Goal: Task Accomplishment & Management: Manage account settings

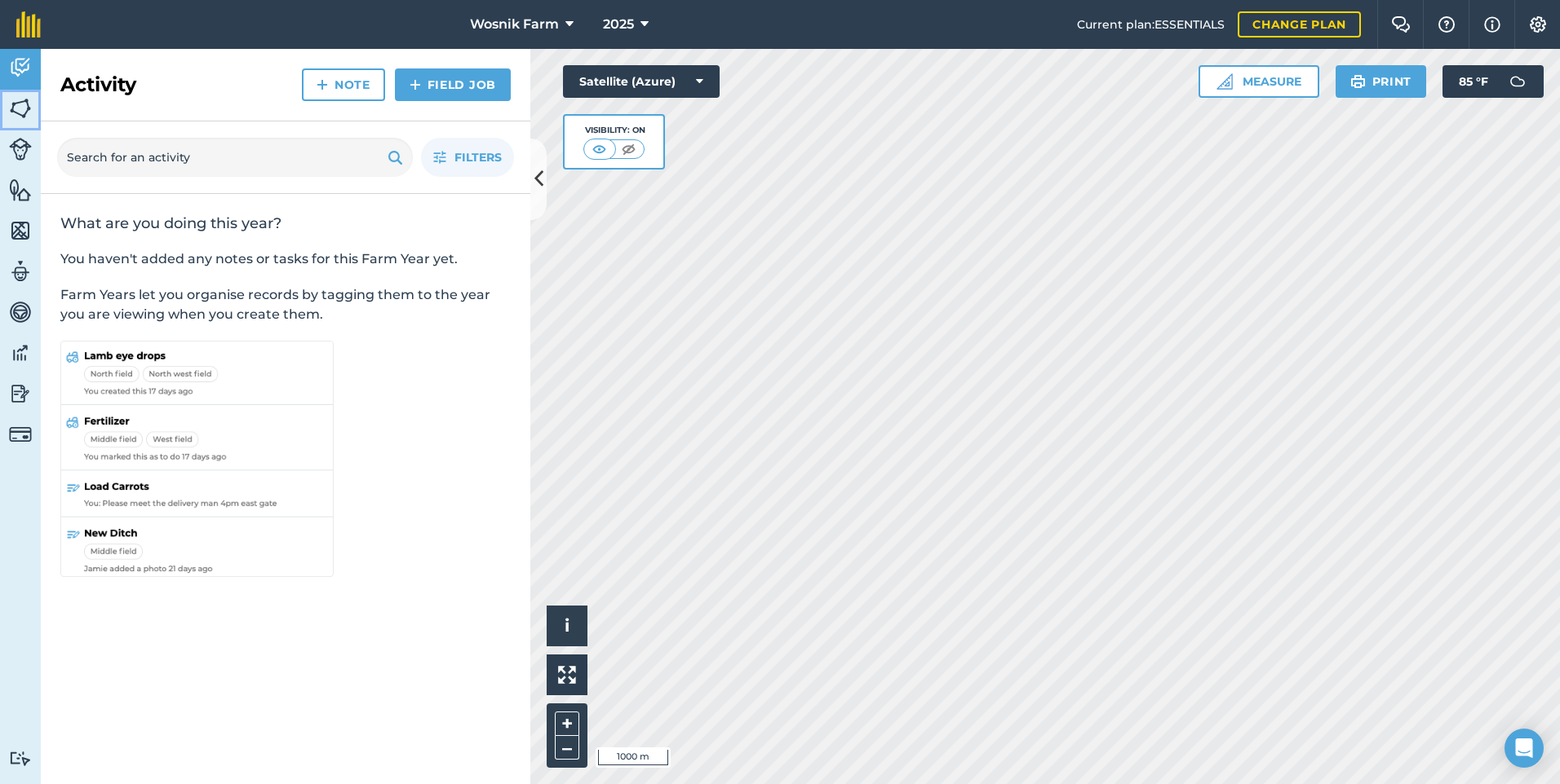
click at [24, 105] on img at bounding box center [20, 108] width 23 height 24
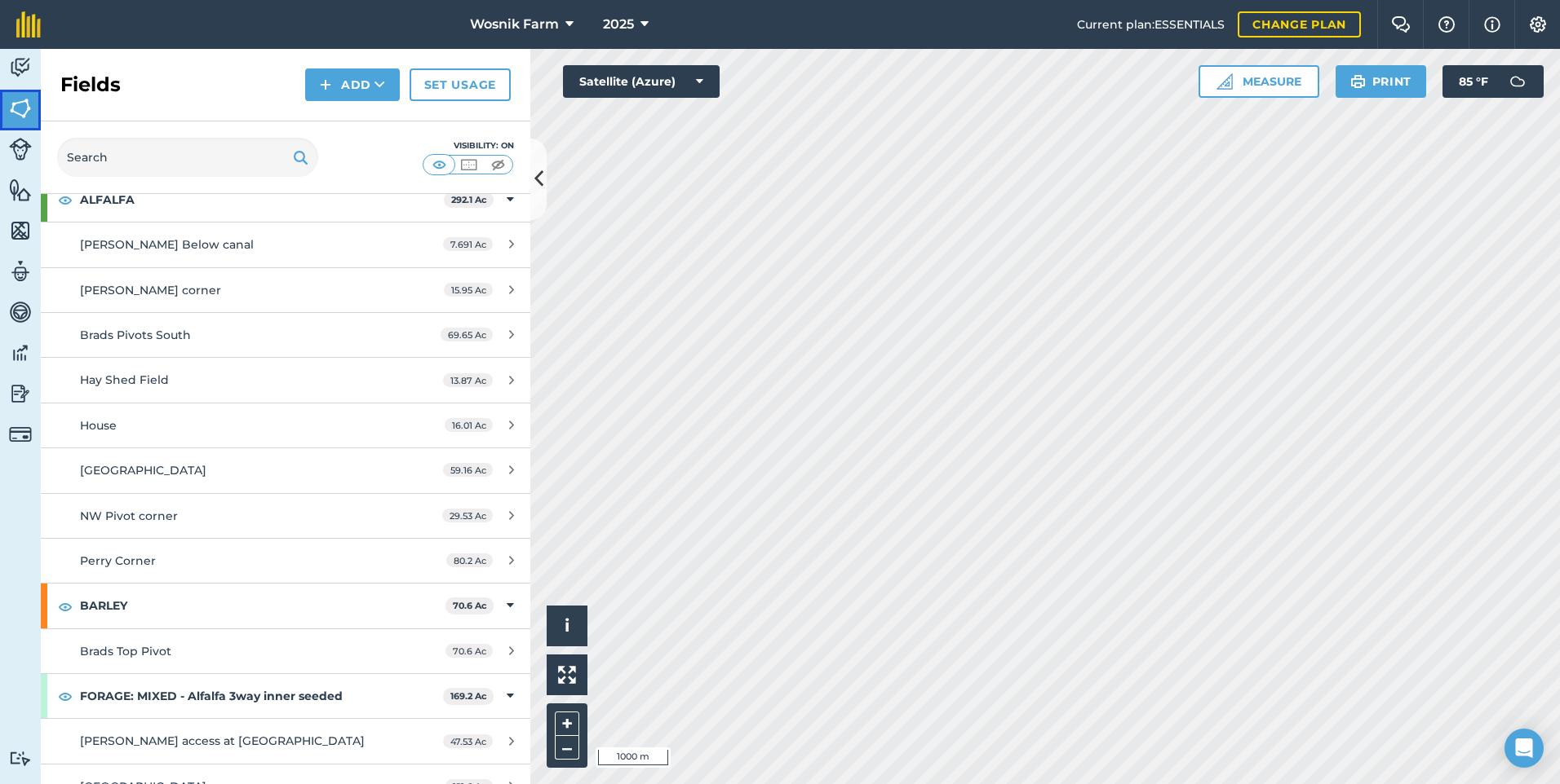
scroll to position [571, 0]
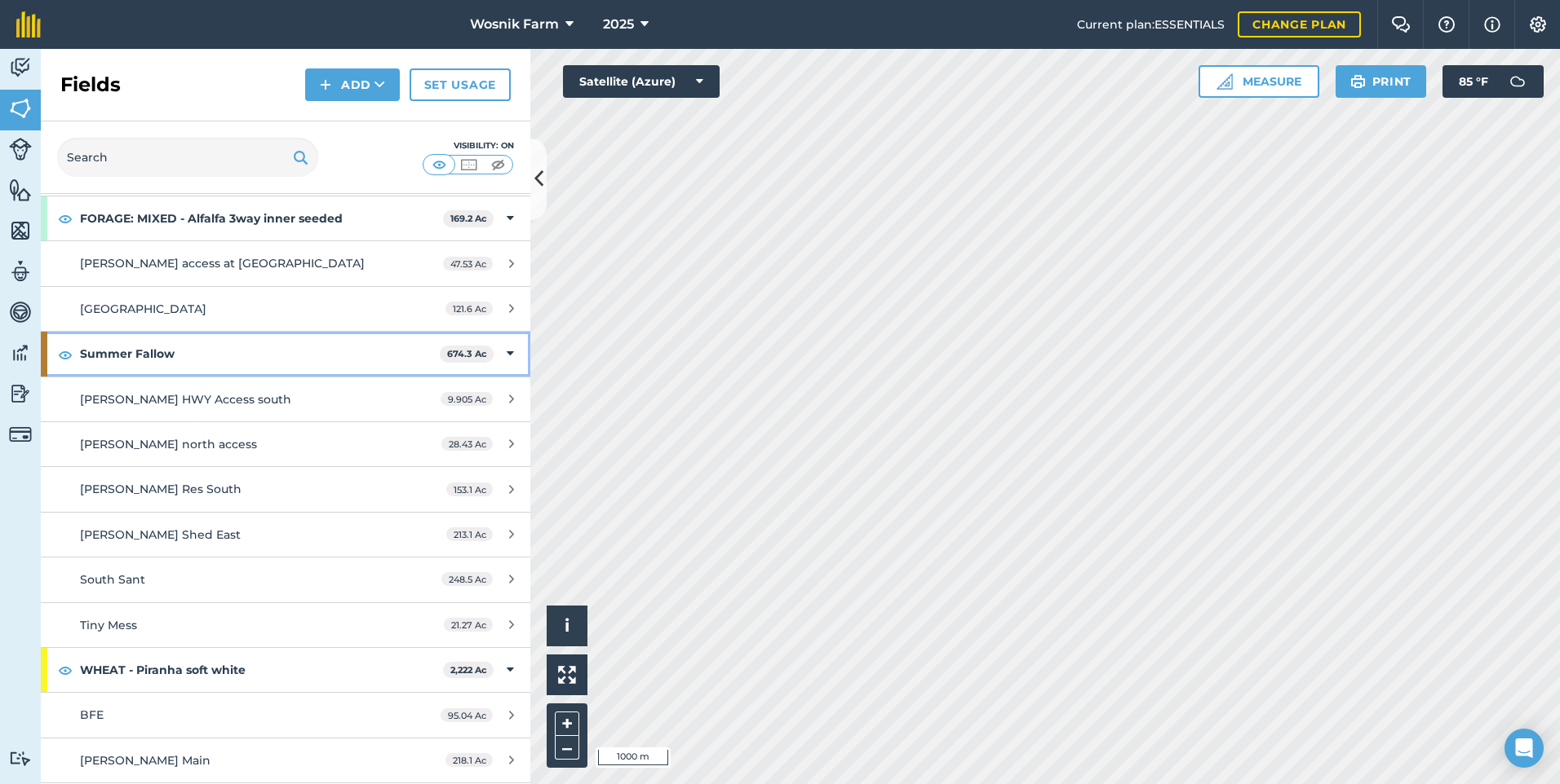
click at [106, 360] on strong "Summer Fallow" at bounding box center [259, 353] width 360 height 44
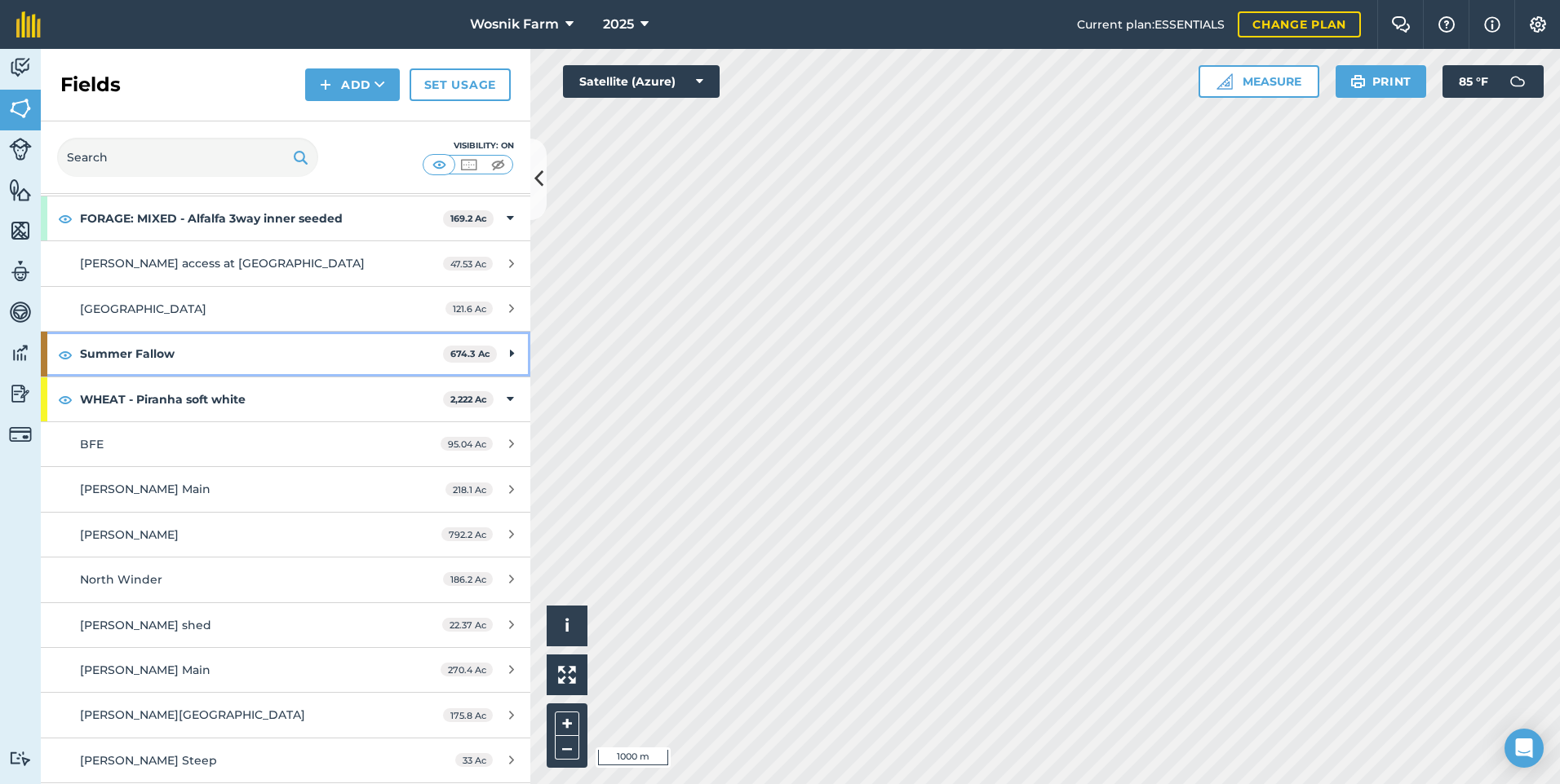
click at [236, 360] on strong "Summer Fallow" at bounding box center [261, 353] width 363 height 44
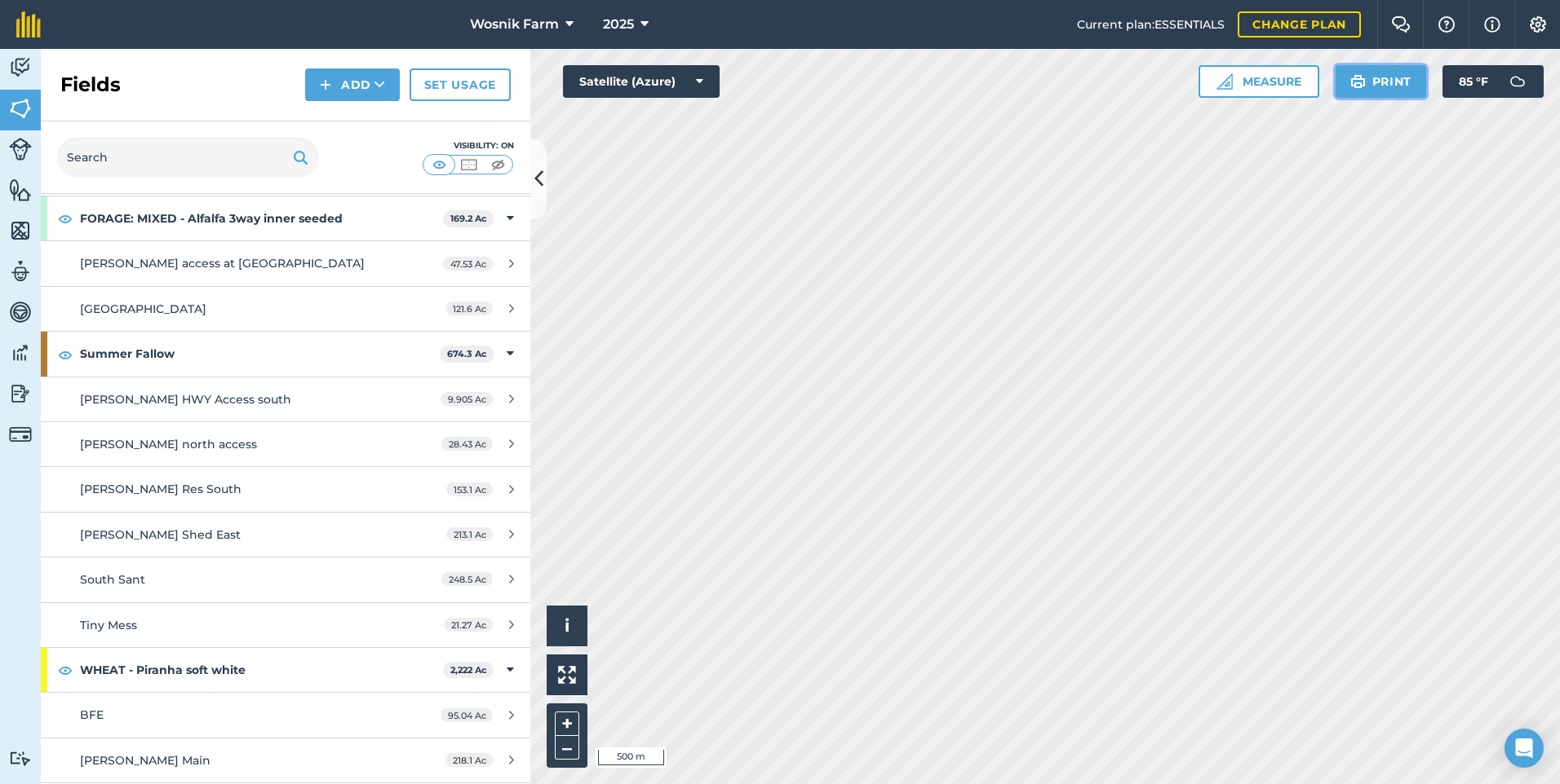
click at [1385, 74] on button "Print" at bounding box center [1381, 82] width 91 height 33
click at [1362, 83] on img at bounding box center [1358, 82] width 16 height 19
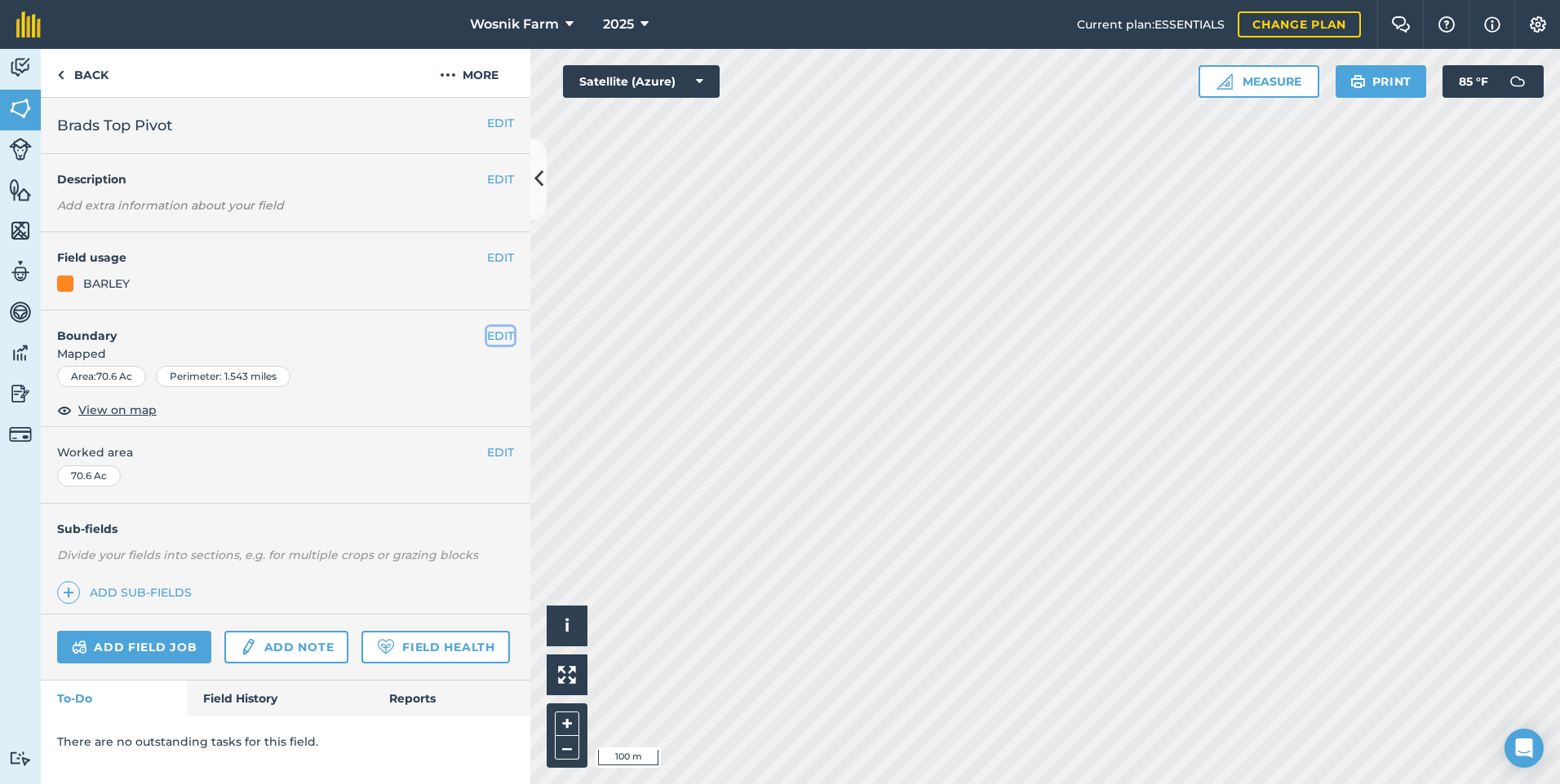
click at [495, 336] on button "EDIT" at bounding box center [501, 336] width 27 height 17
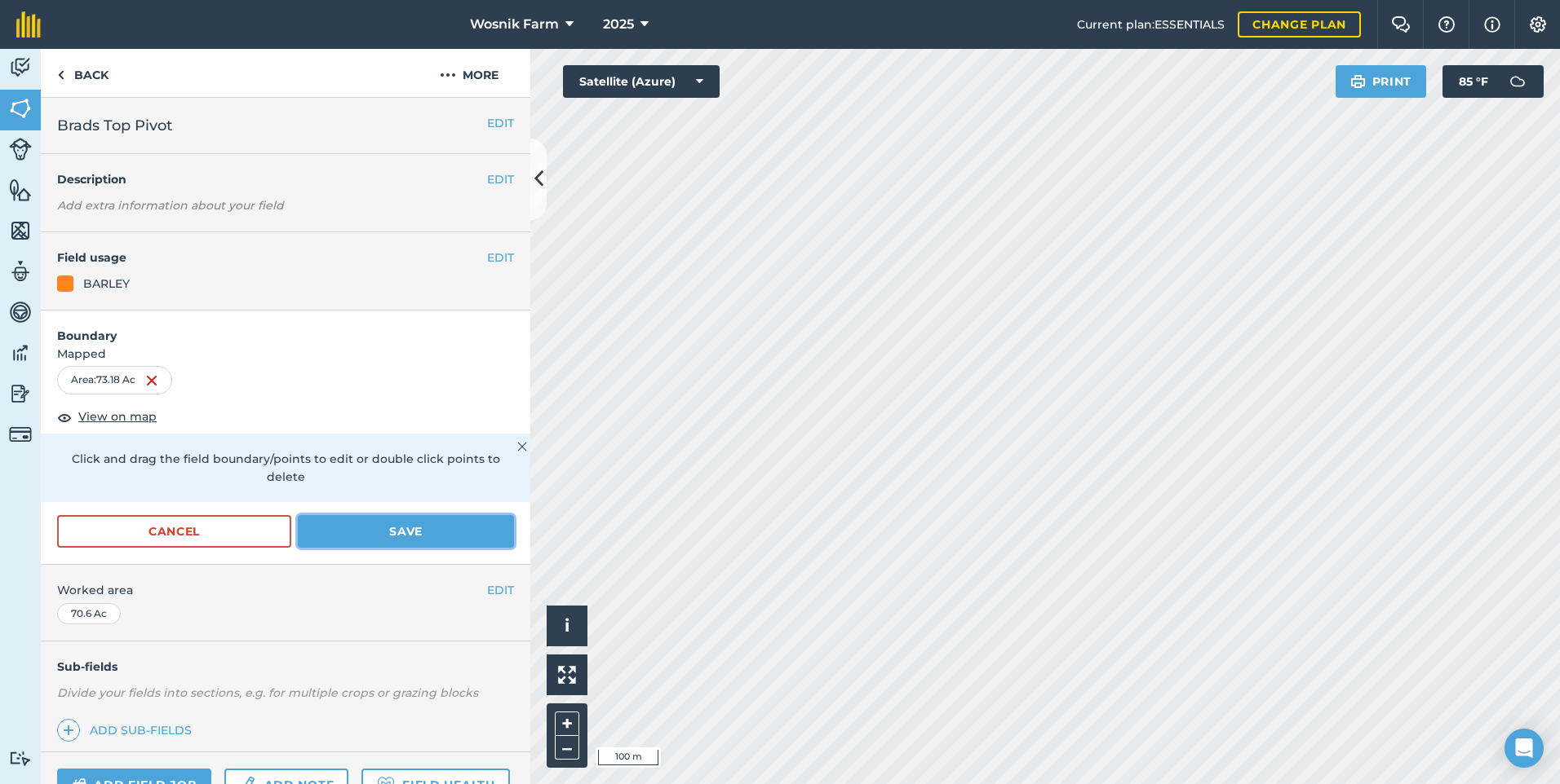
click at [408, 526] on button "Save" at bounding box center [406, 532] width 216 height 33
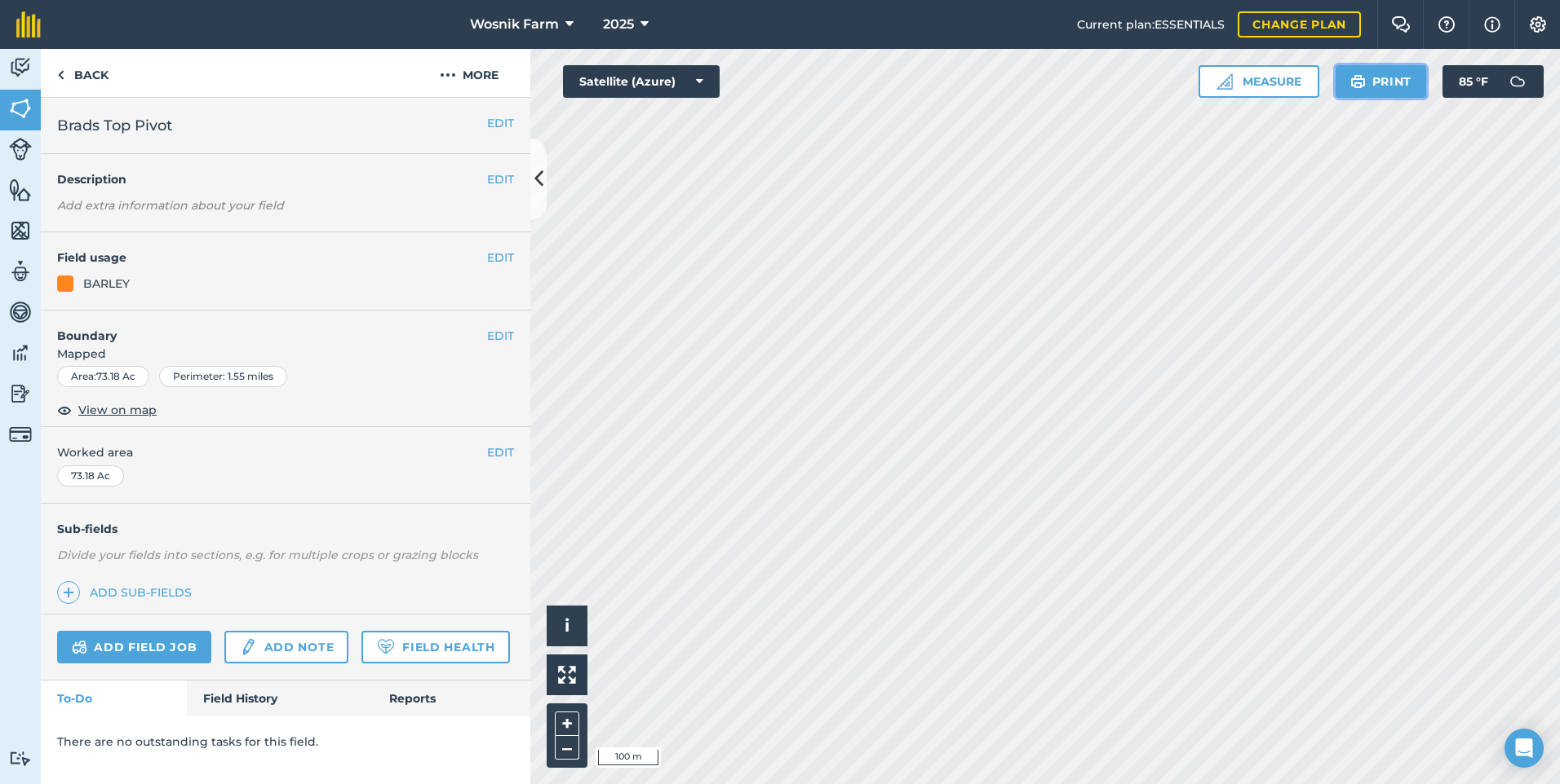
click at [1355, 84] on img at bounding box center [1358, 82] width 16 height 19
